Goal: Transaction & Acquisition: Purchase product/service

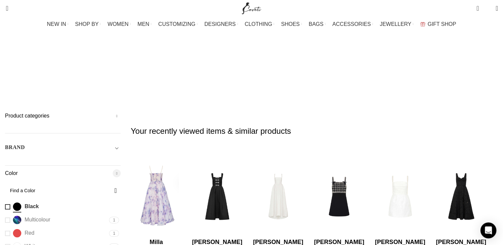
click at [182, 156] on img "5 / 30" at bounding box center [156, 197] width 53 height 82
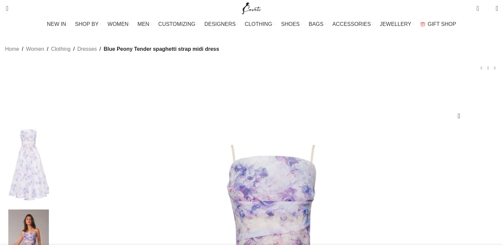
scroll to position [84, 0]
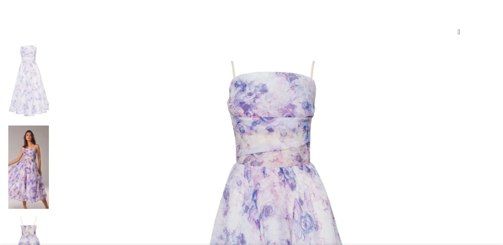
click at [49, 126] on img at bounding box center [28, 167] width 41 height 83
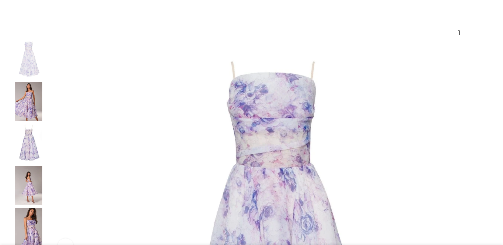
click at [49, 109] on img "2 / 5" at bounding box center [28, 101] width 41 height 39
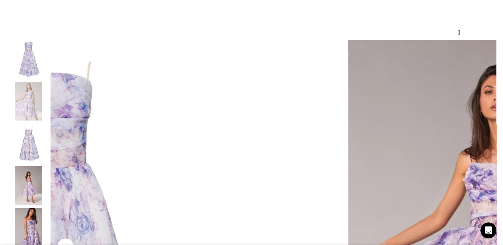
click at [49, 124] on div "2 / 5" at bounding box center [28, 103] width 41 height 42
click at [49, 195] on img "4 / 5" at bounding box center [28, 185] width 41 height 39
